Goal: Task Accomplishment & Management: Manage account settings

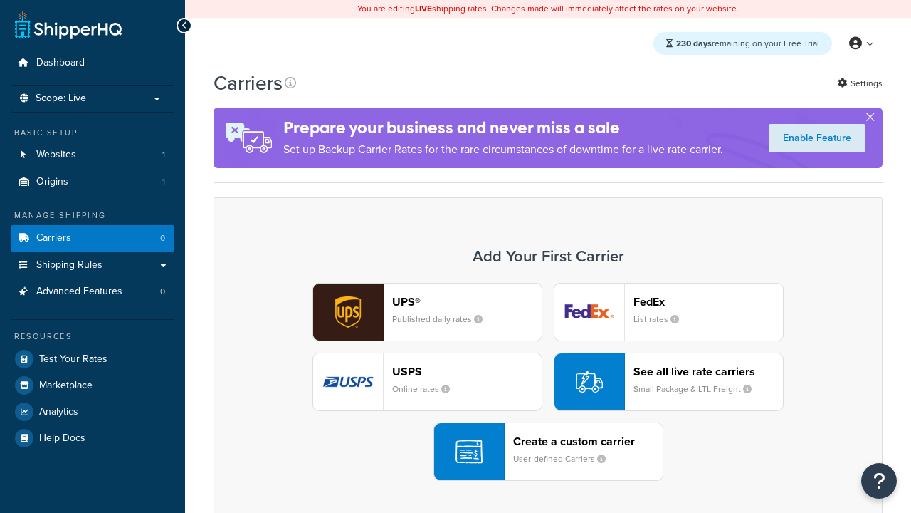
click at [548, 382] on div "UPS® Published daily rates FedEx List rates USPS Online rates See all live rate…" at bounding box center [548, 382] width 639 height 198
click at [708, 301] on header "FedEx" at bounding box center [709, 302] width 150 height 14
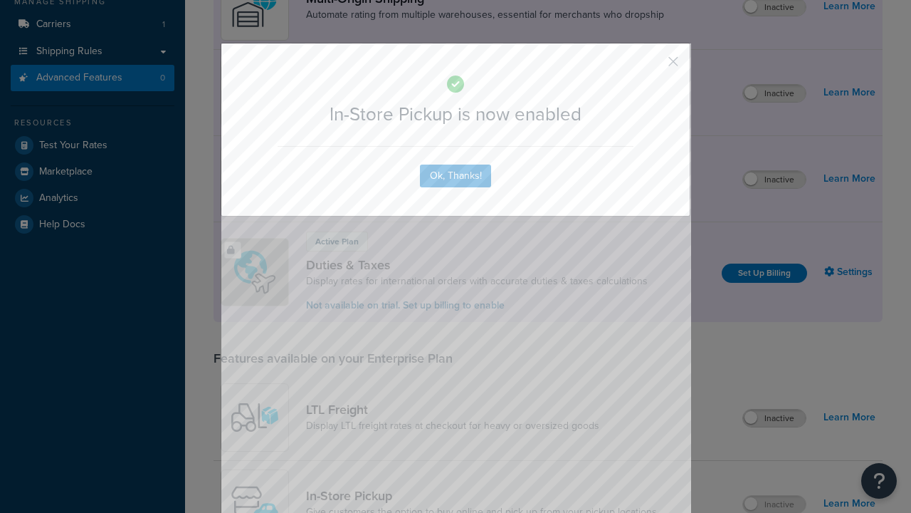
scroll to position [241, 0]
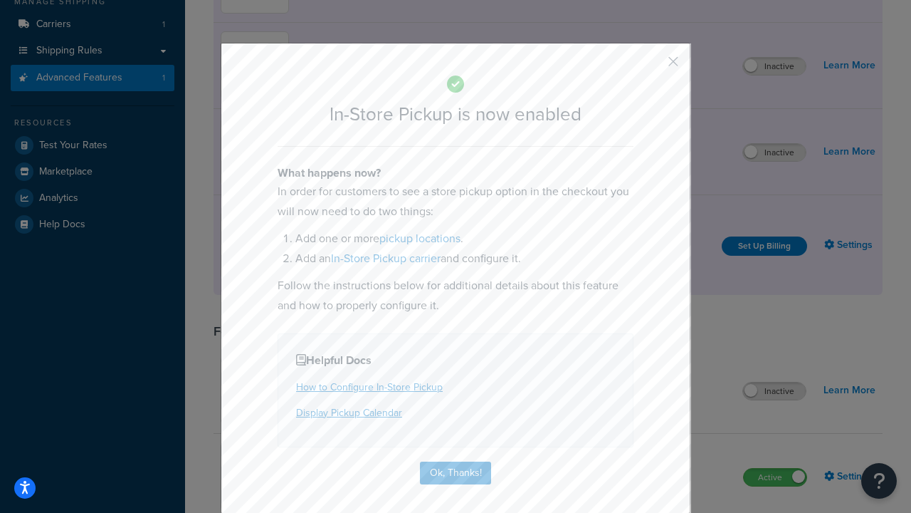
click at [652, 66] on button "button" at bounding box center [653, 67] width 4 height 4
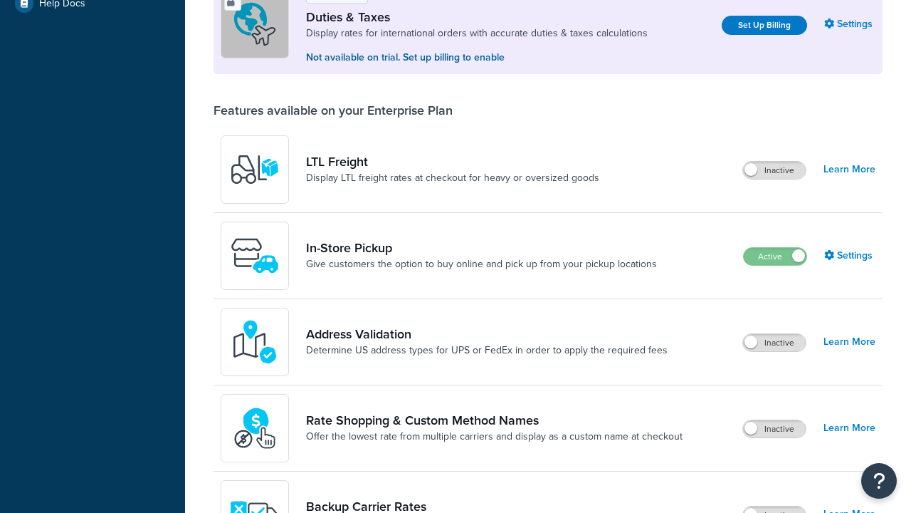
scroll to position [434, 0]
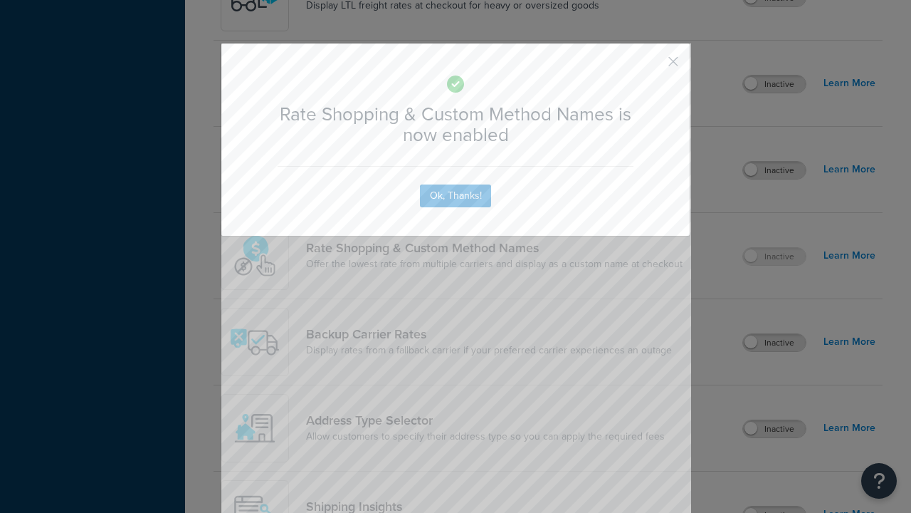
click at [652, 65] on button "button" at bounding box center [653, 67] width 4 height 4
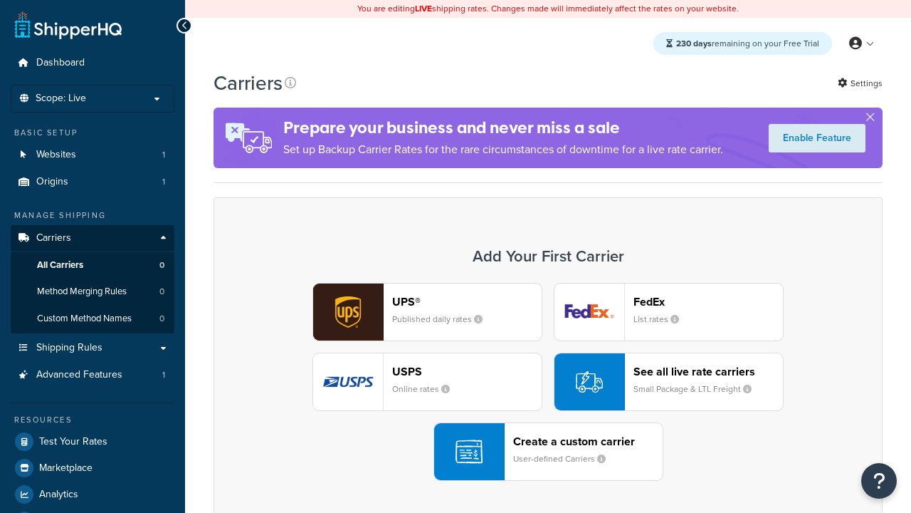
click at [669, 382] on div "See all live rate carriers Small Package & LTL Freight" at bounding box center [709, 382] width 150 height 34
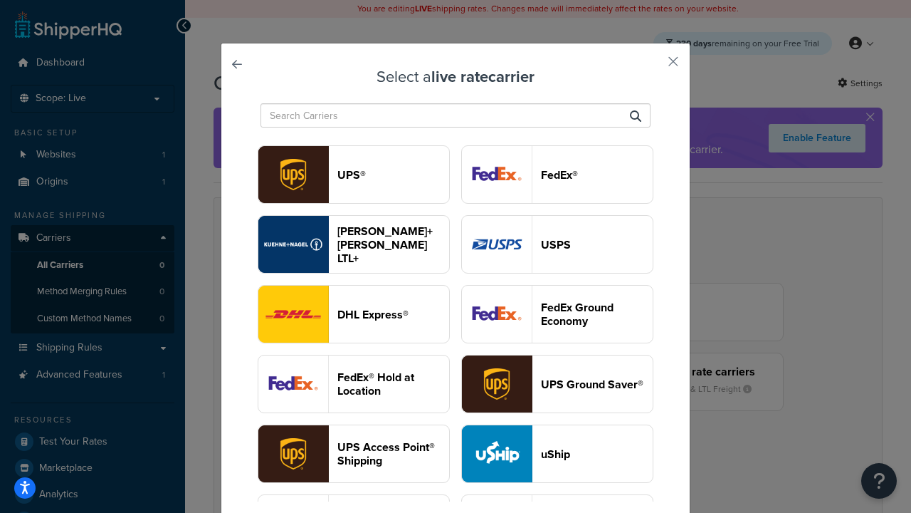
click at [558, 244] on header "USPS" at bounding box center [597, 245] width 112 height 14
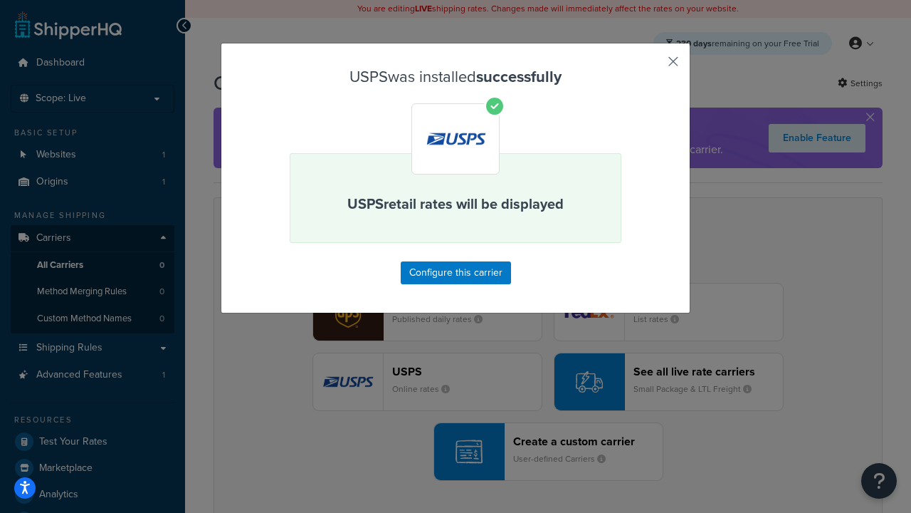
click at [652, 66] on button "button" at bounding box center [653, 67] width 4 height 4
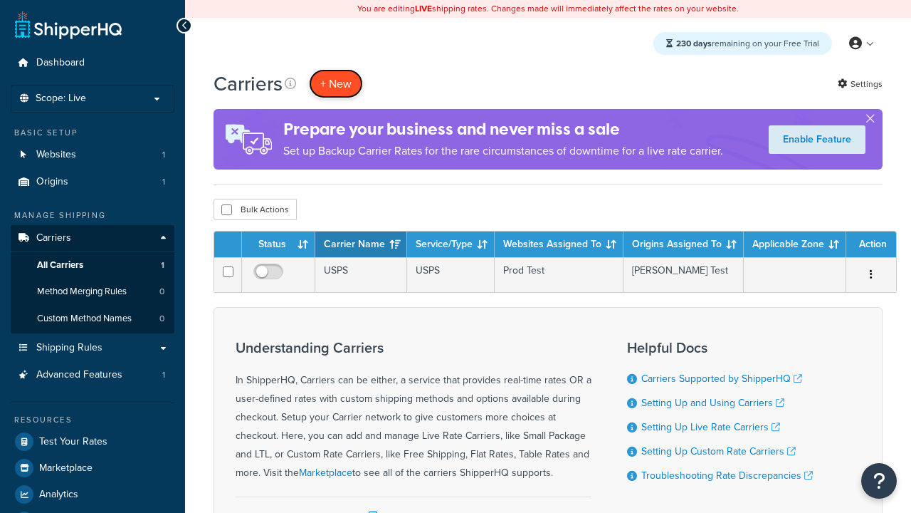
click at [336, 83] on button "+ New" at bounding box center [336, 83] width 54 height 29
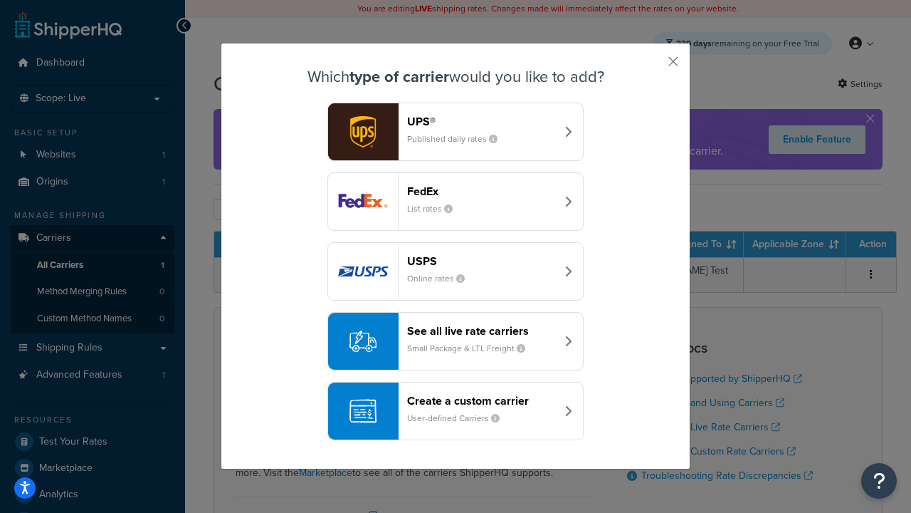
click at [456, 341] on div "See all live rate carriers Small Package & LTL Freight" at bounding box center [481, 341] width 149 height 34
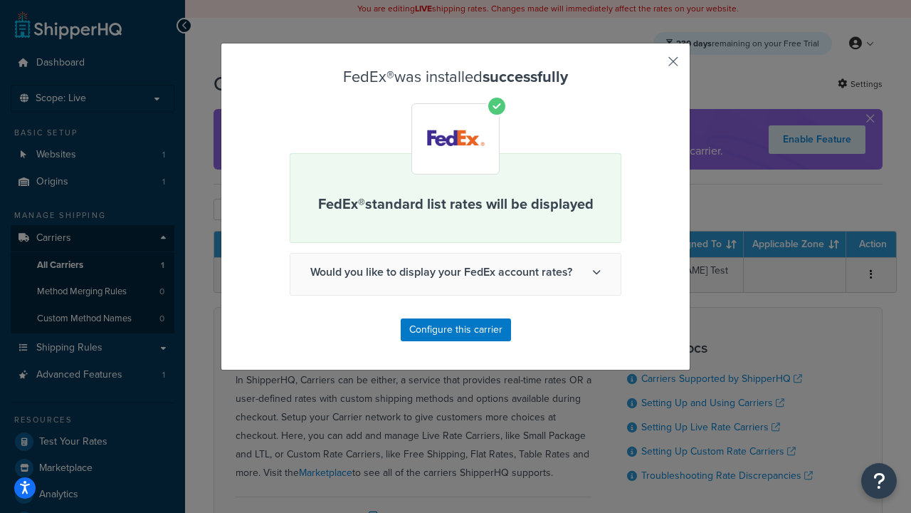
click at [652, 66] on button "button" at bounding box center [653, 67] width 4 height 4
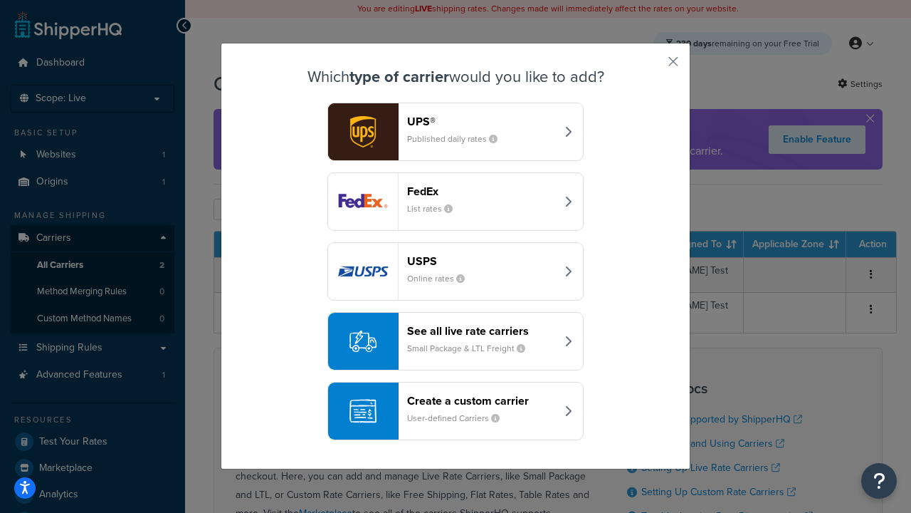
click at [456, 341] on div "See all live rate carriers Small Package & LTL Freight" at bounding box center [481, 341] width 149 height 34
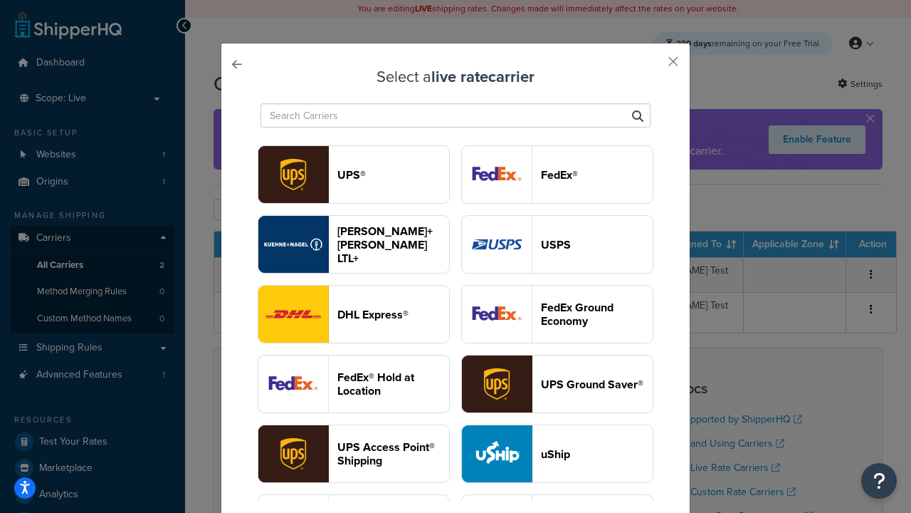
click at [393, 174] on header "UPS®" at bounding box center [394, 175] width 112 height 14
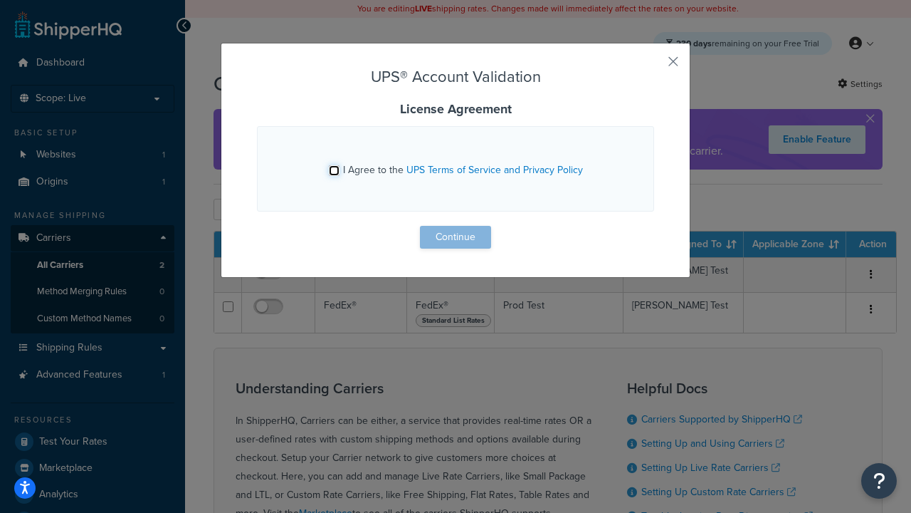
click at [334, 170] on input "I Agree to the UPS Terms of Service and Privacy Policy" at bounding box center [334, 170] width 11 height 11
checkbox input "true"
click at [456, 237] on button "Continue" at bounding box center [455, 237] width 71 height 23
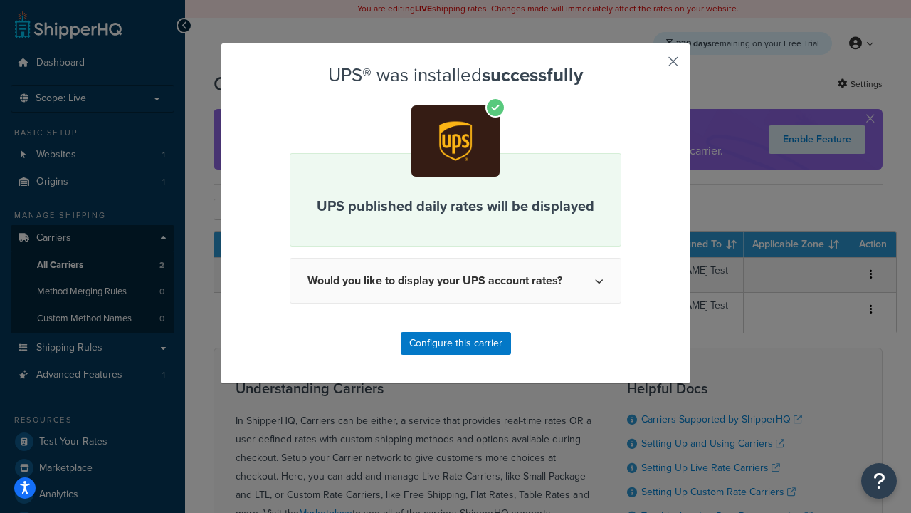
click at [652, 66] on button "button" at bounding box center [653, 67] width 4 height 4
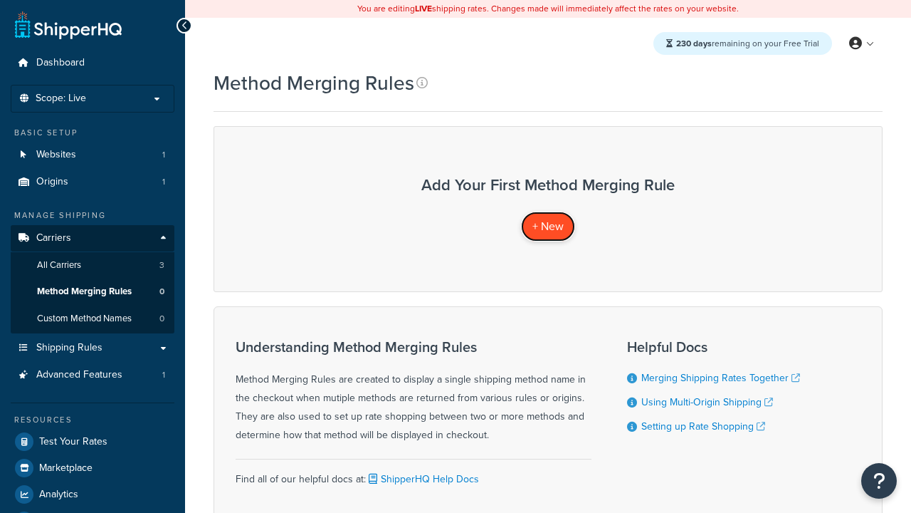
click at [548, 226] on span "+ New" at bounding box center [548, 226] width 31 height 16
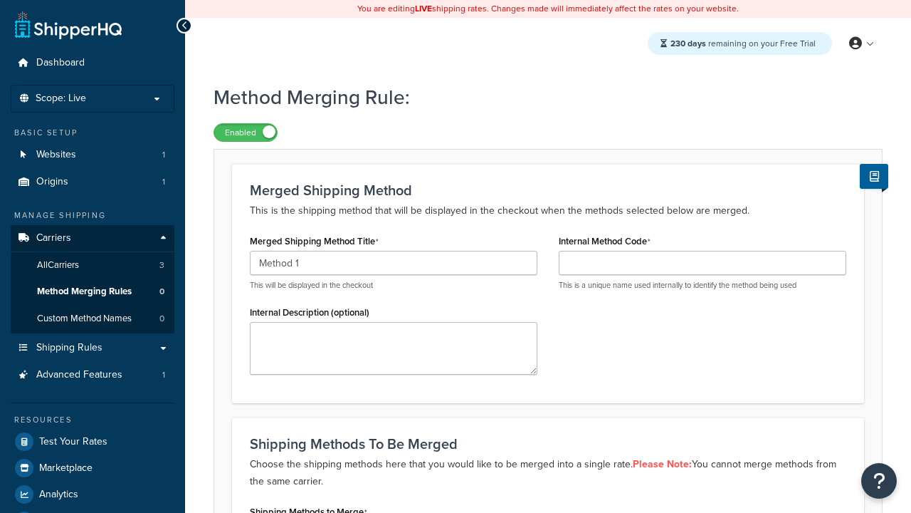
type input "Method 1"
type input "001"
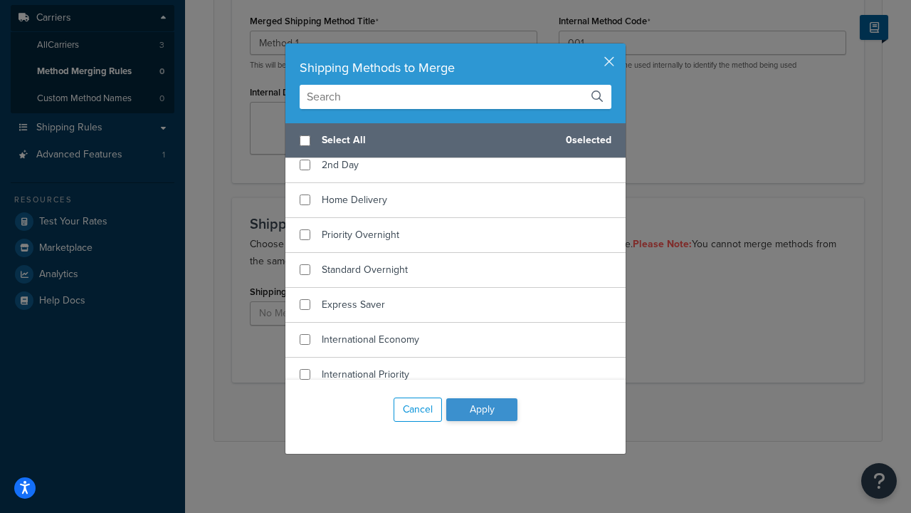
click at [338, 137] on span "Ground" at bounding box center [338, 129] width 33 height 15
checkbox input "true"
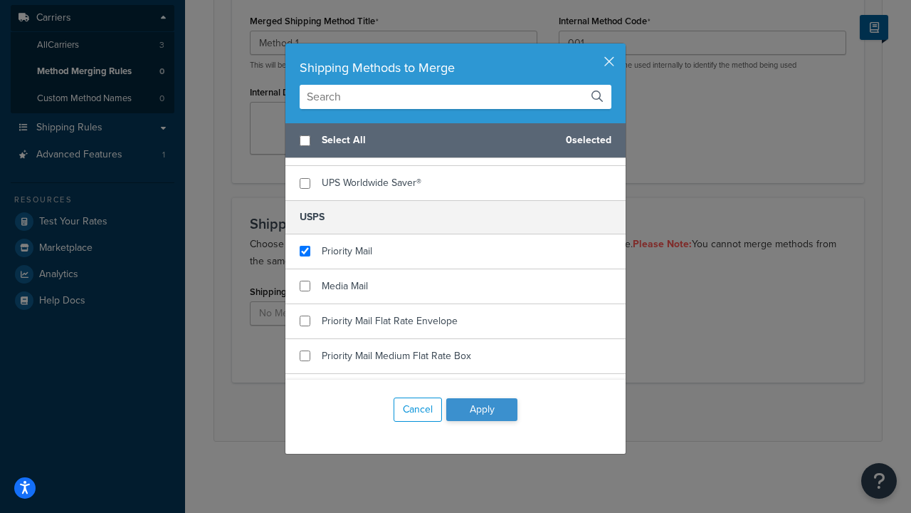
click at [482, 409] on button "Apply" at bounding box center [481, 409] width 71 height 23
click at [540, 412] on button "Save" at bounding box center [540, 411] width 38 height 23
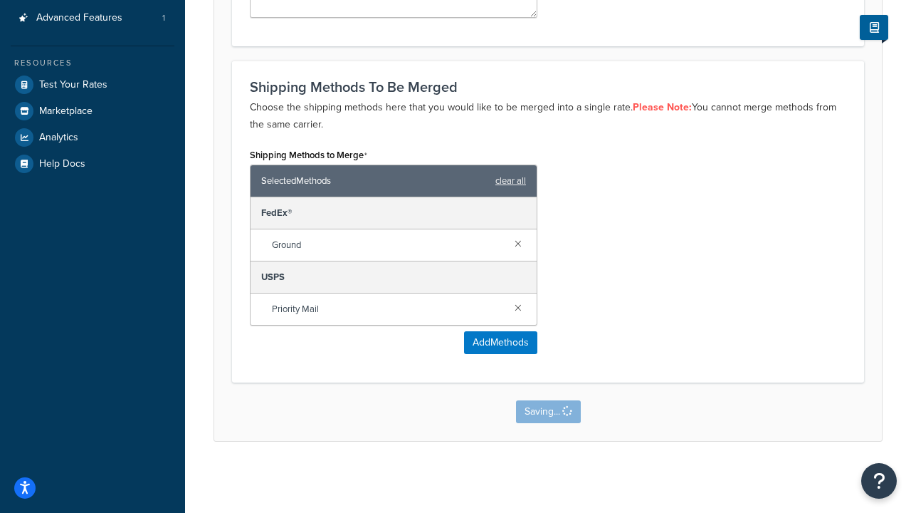
scroll to position [0, 0]
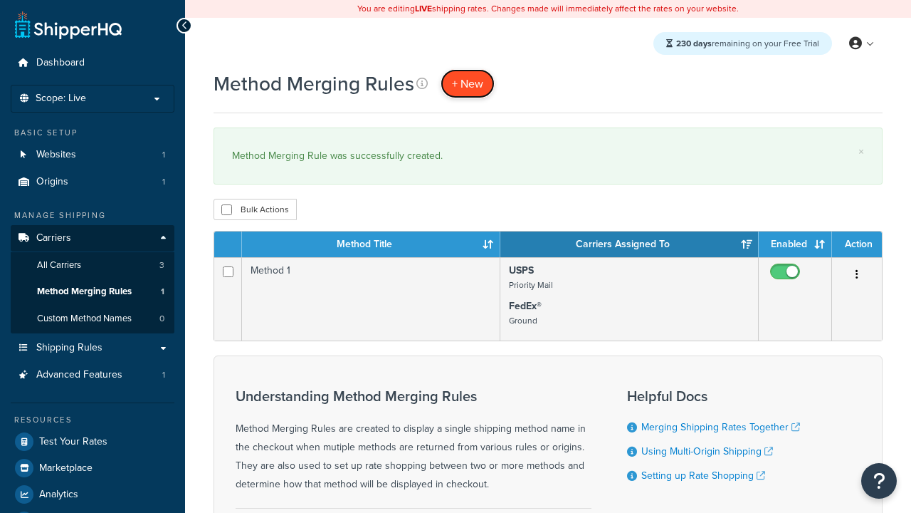
click at [468, 83] on span "+ New" at bounding box center [467, 83] width 31 height 16
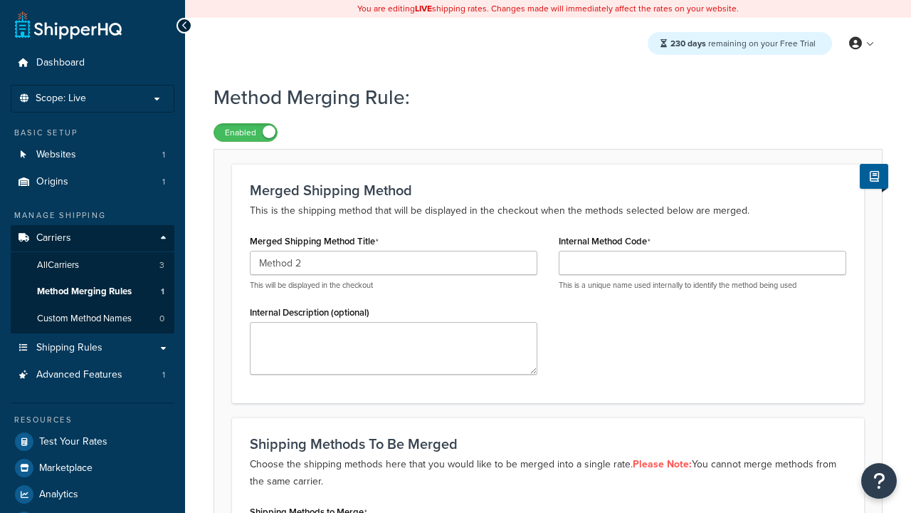
type input "Method 2"
type input "002"
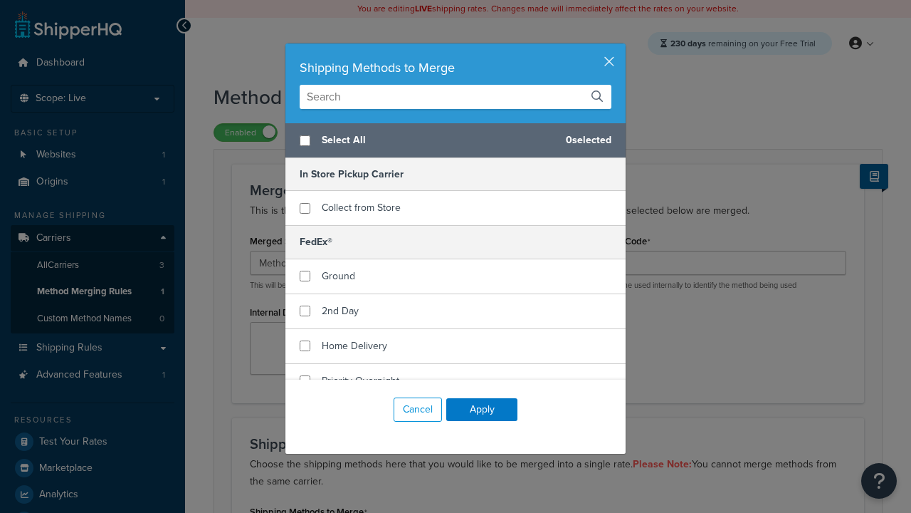
scroll to position [221, 0]
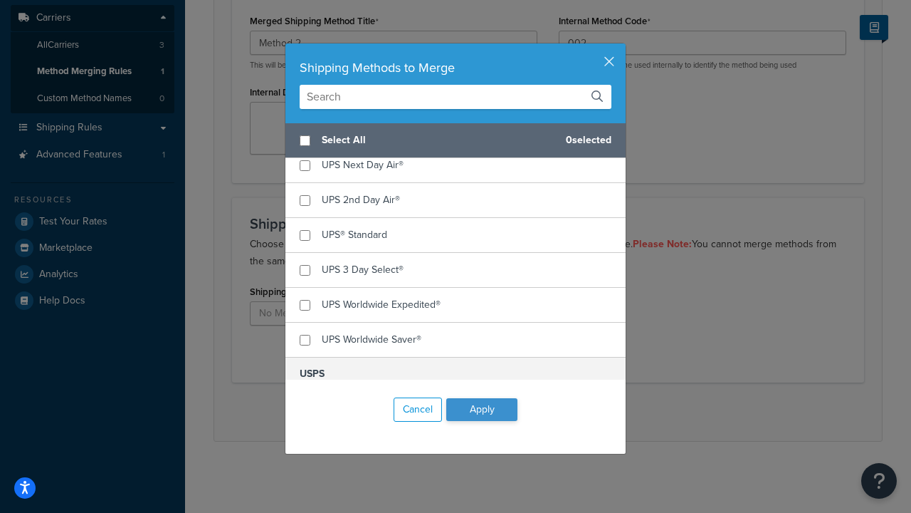
click at [352, 137] on span "UPS® Ground" at bounding box center [352, 129] width 60 height 15
checkbox input "true"
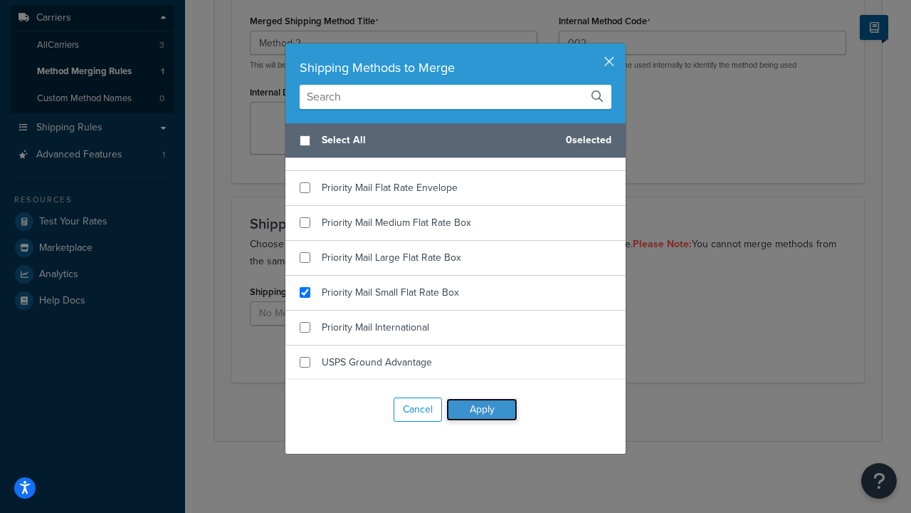
click at [482, 409] on button "Apply" at bounding box center [481, 409] width 71 height 23
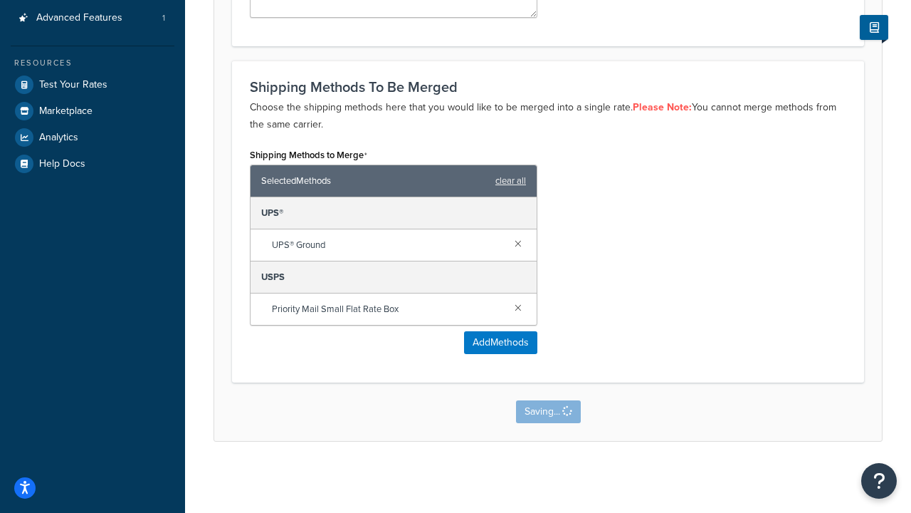
scroll to position [0, 0]
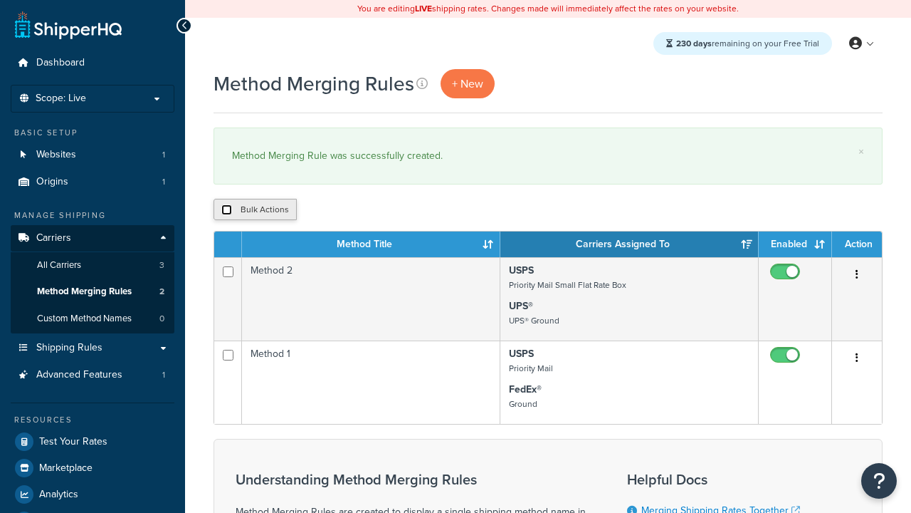
click at [226, 210] on input "checkbox" at bounding box center [226, 209] width 11 height 11
checkbox input "true"
click at [327, 210] on button "Duplicate" at bounding box center [326, 209] width 60 height 21
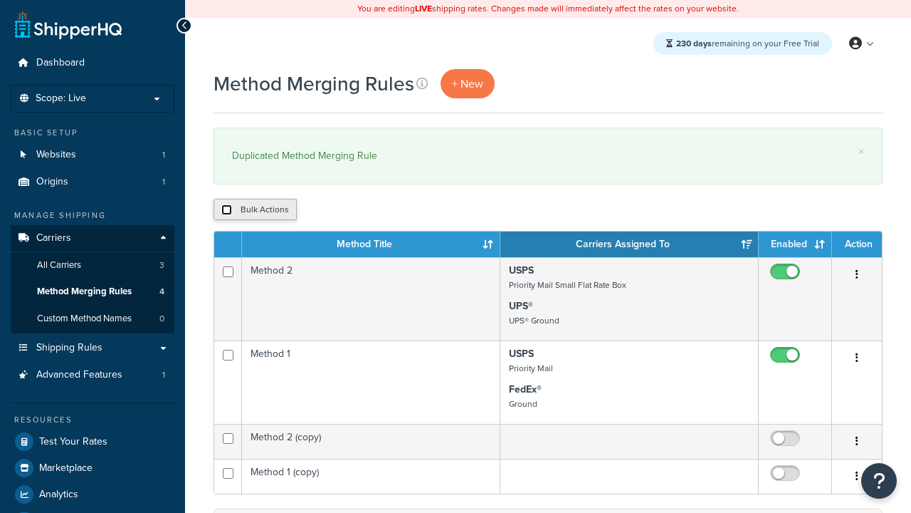
click at [226, 210] on input "checkbox" at bounding box center [226, 209] width 11 height 11
checkbox input "true"
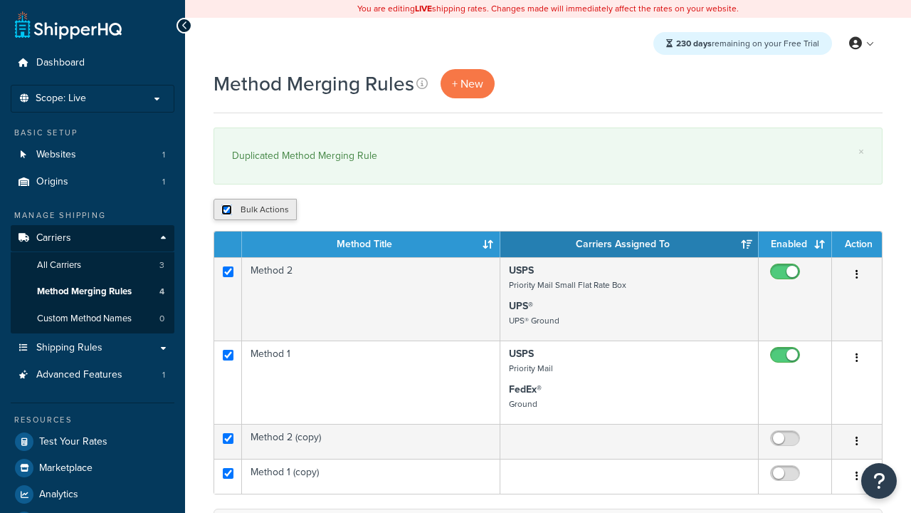
checkbox input "true"
click at [383, 210] on button "Delete" at bounding box center [379, 209] width 49 height 21
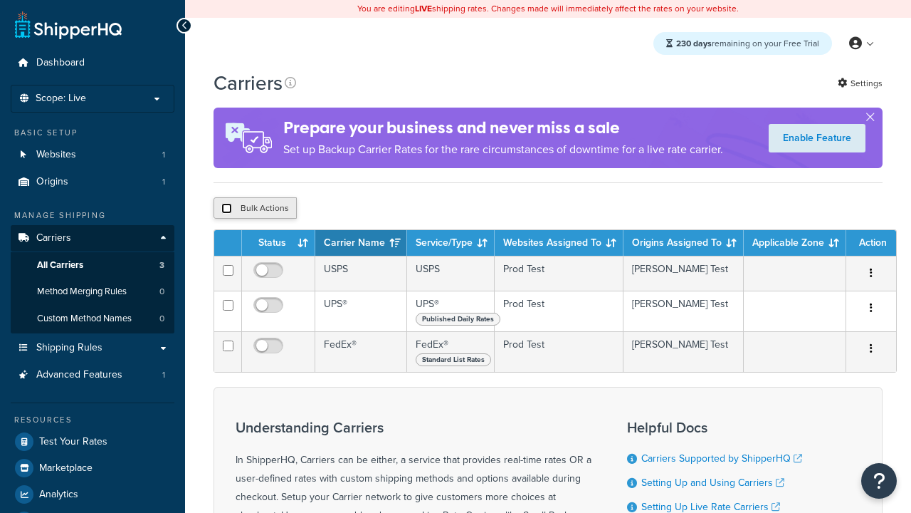
click at [226, 210] on input "checkbox" at bounding box center [226, 208] width 11 height 11
checkbox input "true"
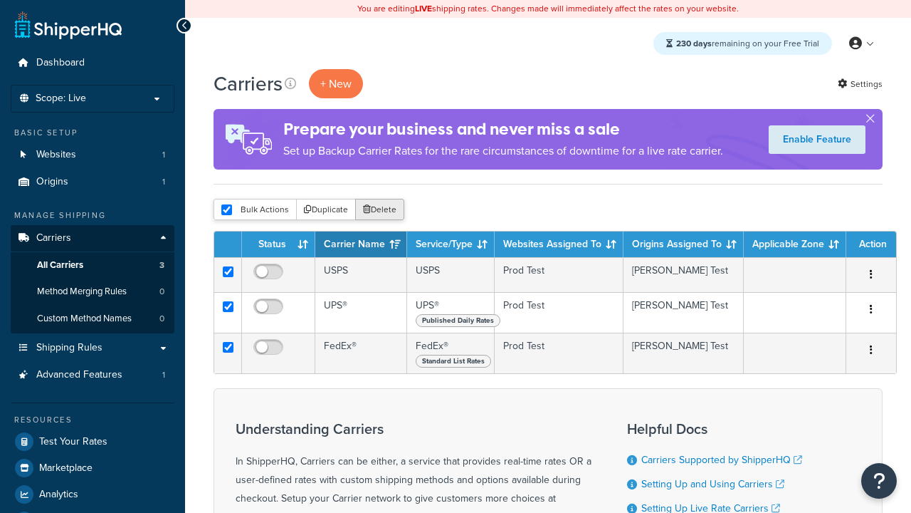
click at [383, 210] on button "Delete" at bounding box center [379, 209] width 49 height 21
